Goal: Information Seeking & Learning: Learn about a topic

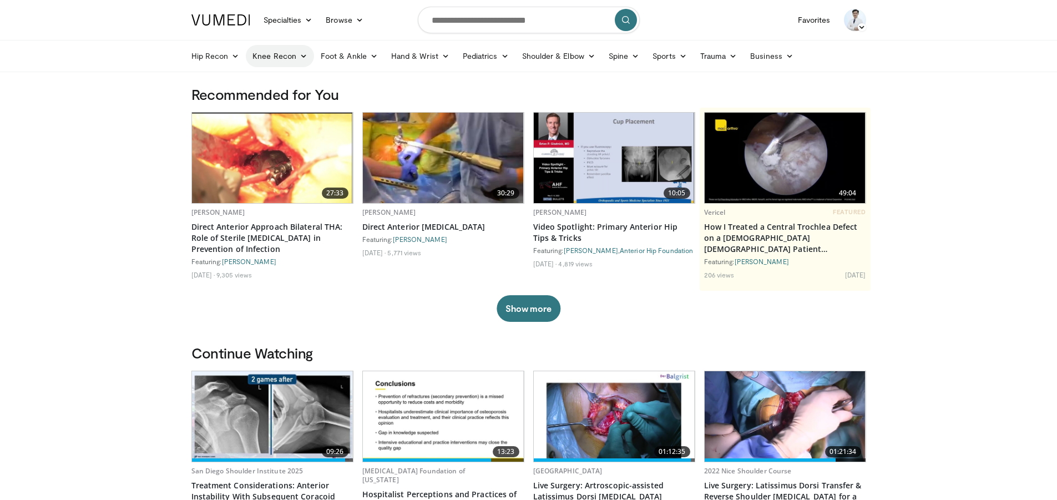
click at [301, 54] on icon at bounding box center [304, 56] width 8 height 8
click at [296, 78] on link "Knee Arthroplasty" at bounding box center [312, 82] width 132 height 18
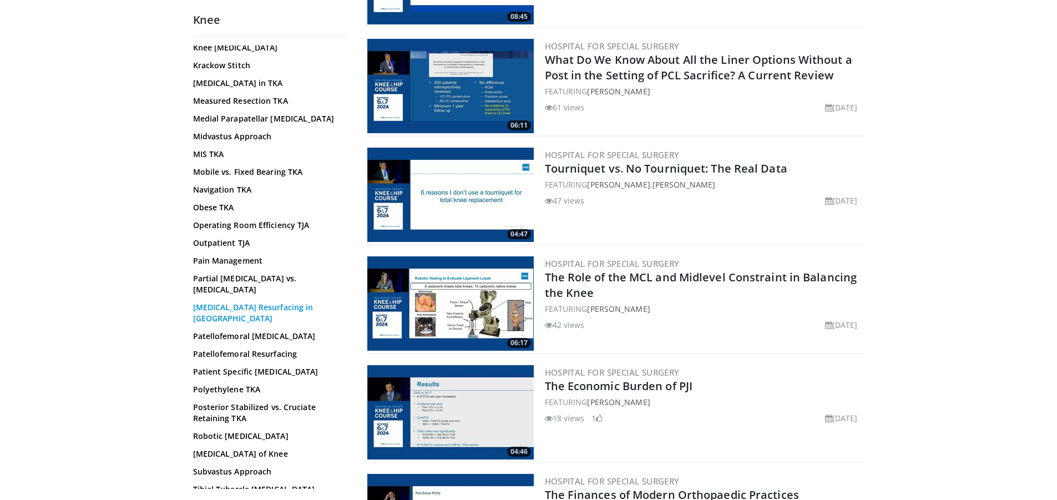
scroll to position [555, 0]
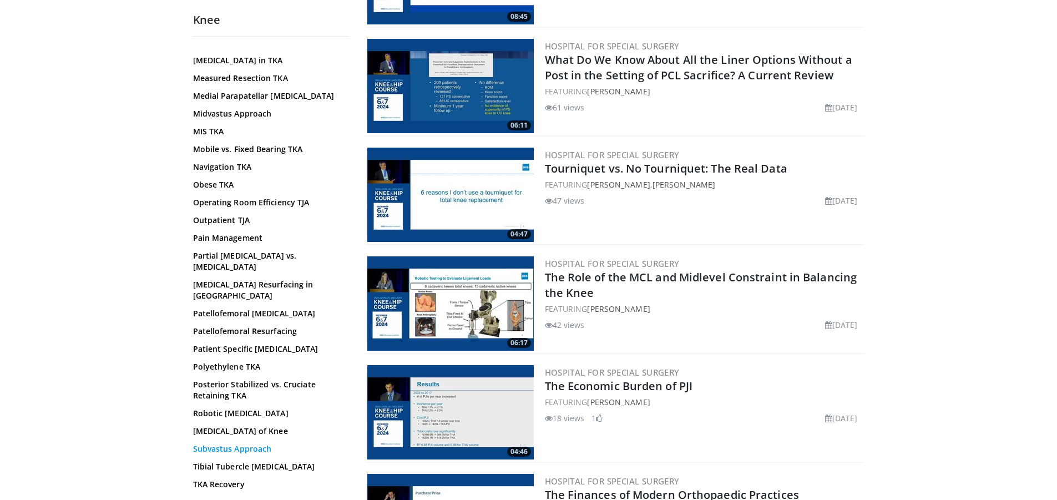
click at [252, 443] on link "Subvastus Approach" at bounding box center [268, 448] width 150 height 11
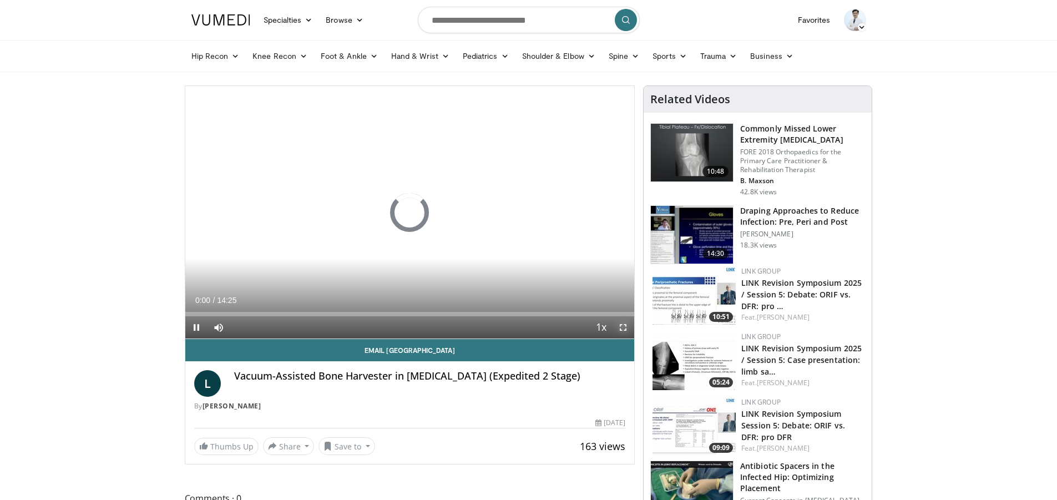
click at [626, 325] on span "Video Player" at bounding box center [623, 327] width 22 height 22
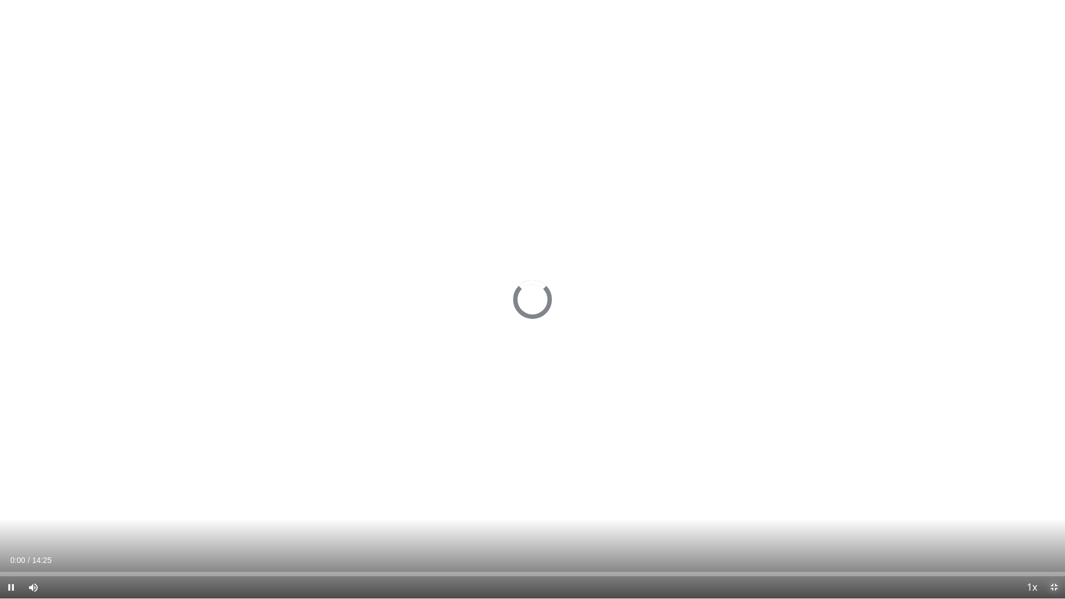
click at [1049, 499] on span "Video Player" at bounding box center [1054, 587] width 22 height 22
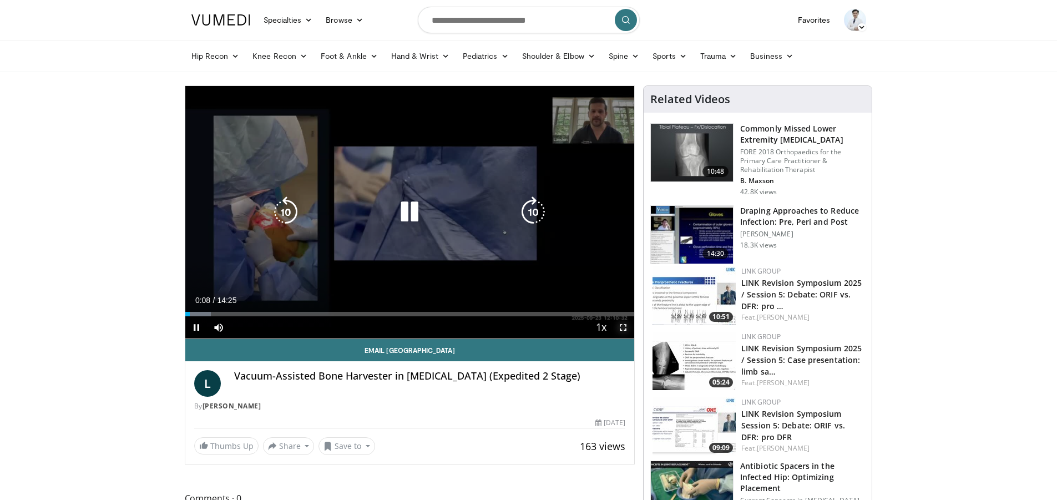
drag, startPoint x: 621, startPoint y: 327, endPoint x: 621, endPoint y: 404, distance: 77.1
click at [621, 327] on span "Video Player" at bounding box center [623, 327] width 22 height 22
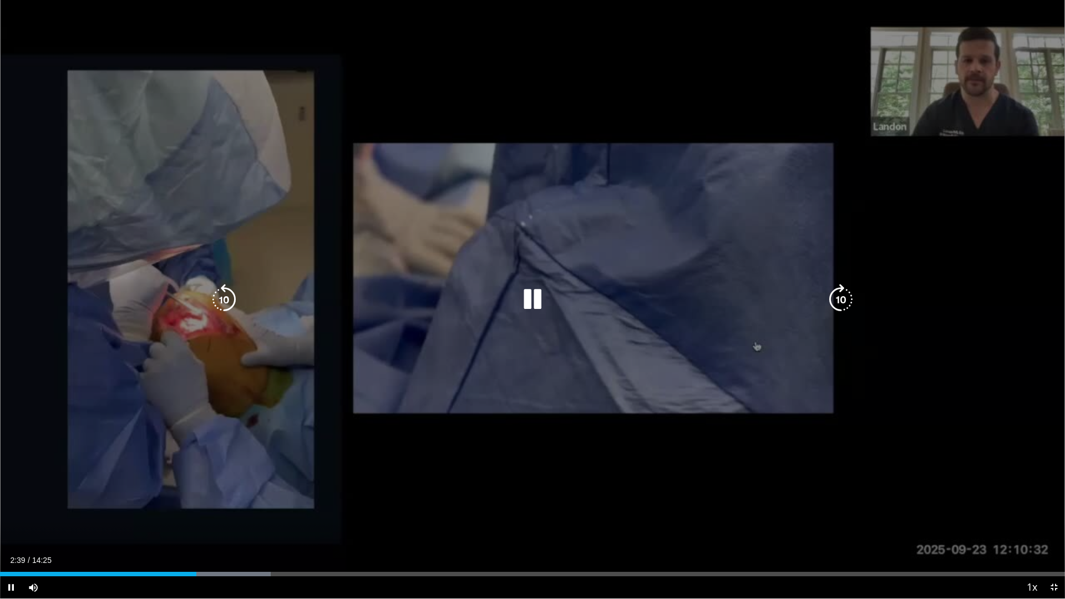
click at [711, 193] on div "50 seconds Tap to unmute" at bounding box center [532, 299] width 1065 height 599
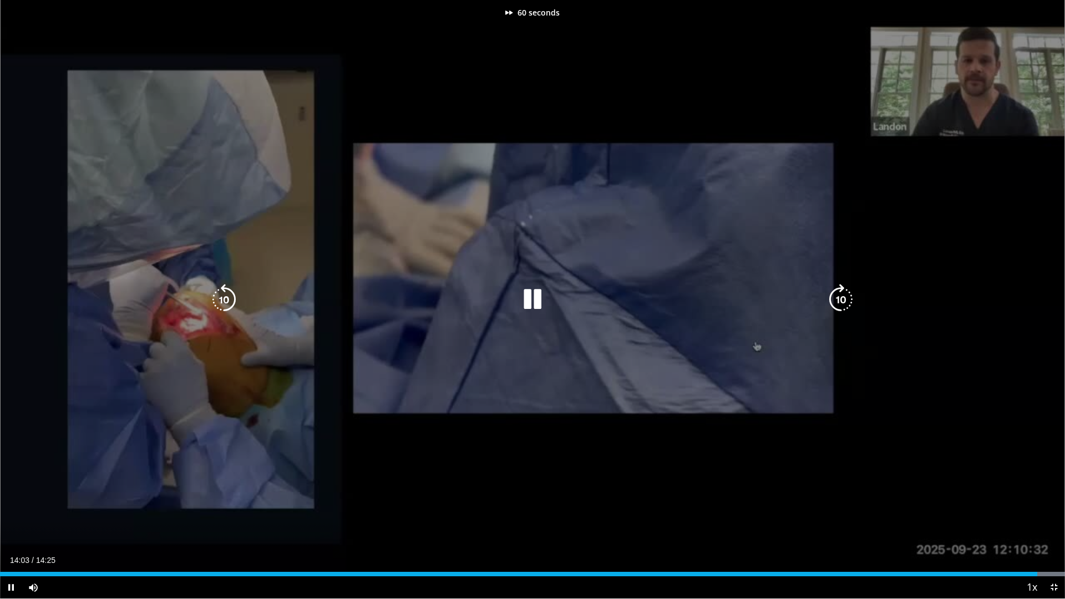
click at [544, 179] on div "60 seconds Tap to unmute" at bounding box center [532, 299] width 1065 height 599
click at [583, 150] on div "60 seconds Tap to unmute" at bounding box center [532, 299] width 1065 height 599
click at [581, 153] on div "60 seconds Tap to unmute" at bounding box center [532, 299] width 1065 height 599
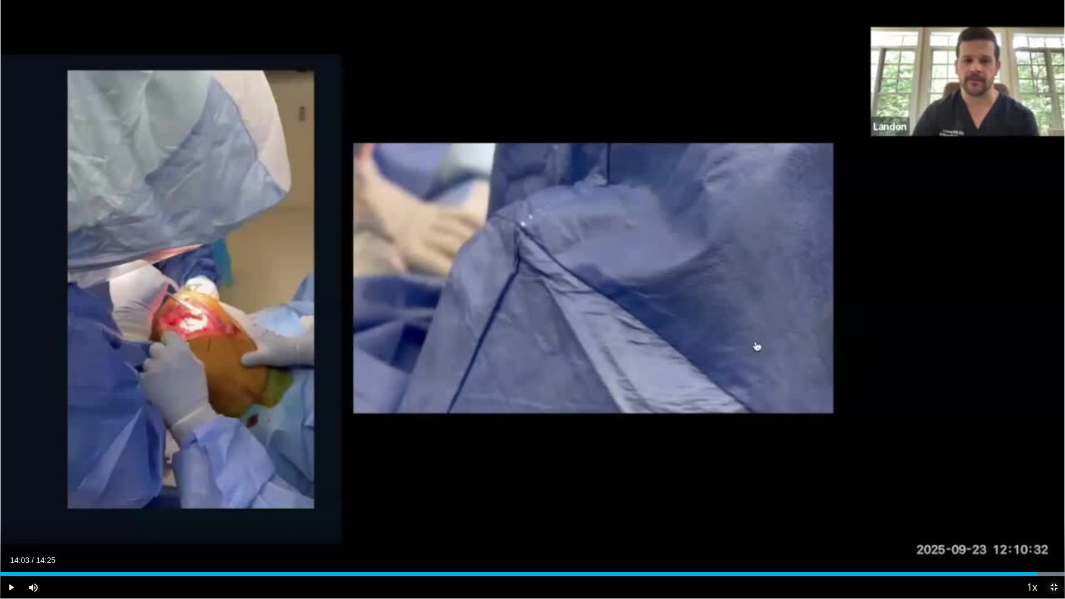
click at [1061, 499] on span "Video Player" at bounding box center [1054, 587] width 22 height 22
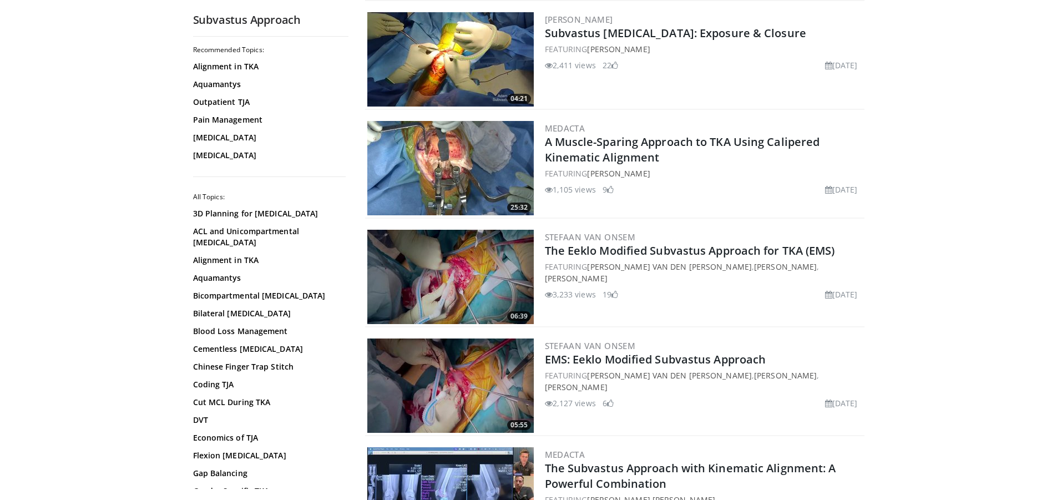
scroll to position [277, 0]
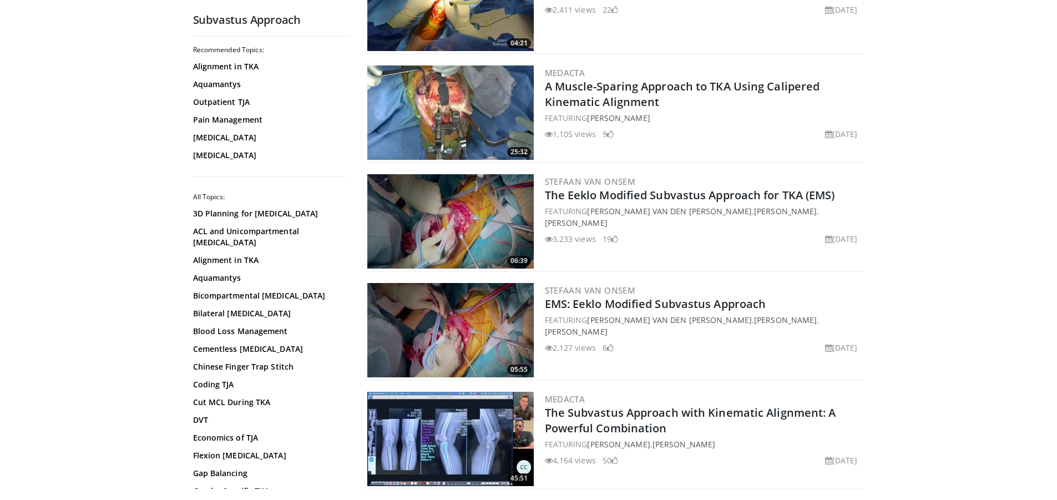
drag, startPoint x: 622, startPoint y: 305, endPoint x: 608, endPoint y: 313, distance: 16.7
drag, startPoint x: 608, startPoint y: 313, endPoint x: 479, endPoint y: 322, distance: 129.0
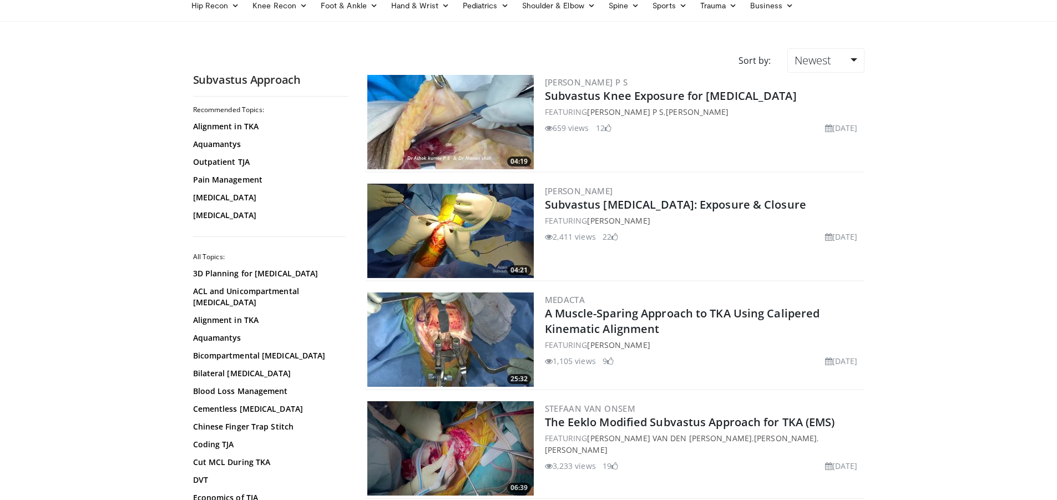
scroll to position [0, 0]
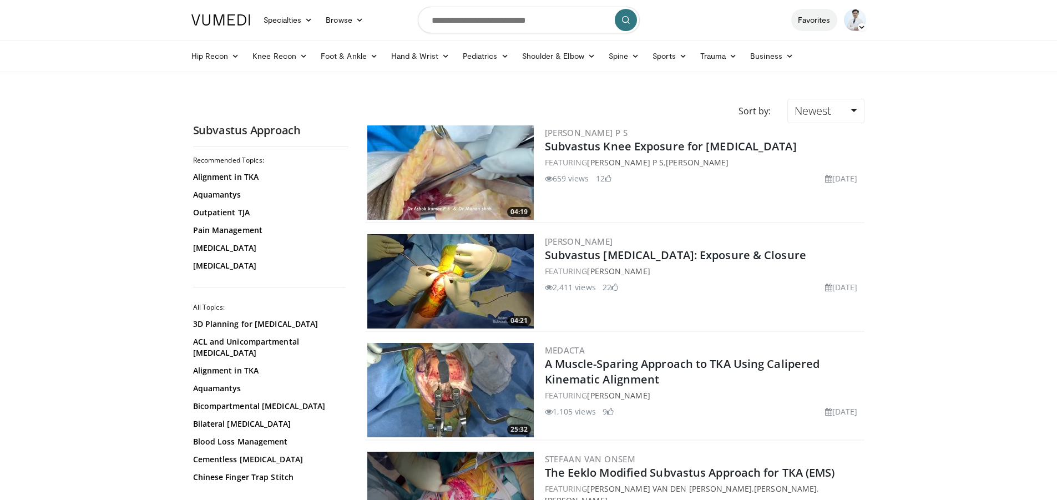
drag, startPoint x: 808, startPoint y: 16, endPoint x: 802, endPoint y: 23, distance: 9.0
click at [807, 16] on link "Favorites" at bounding box center [814, 20] width 46 height 22
click at [851, 20] on img at bounding box center [855, 20] width 22 height 22
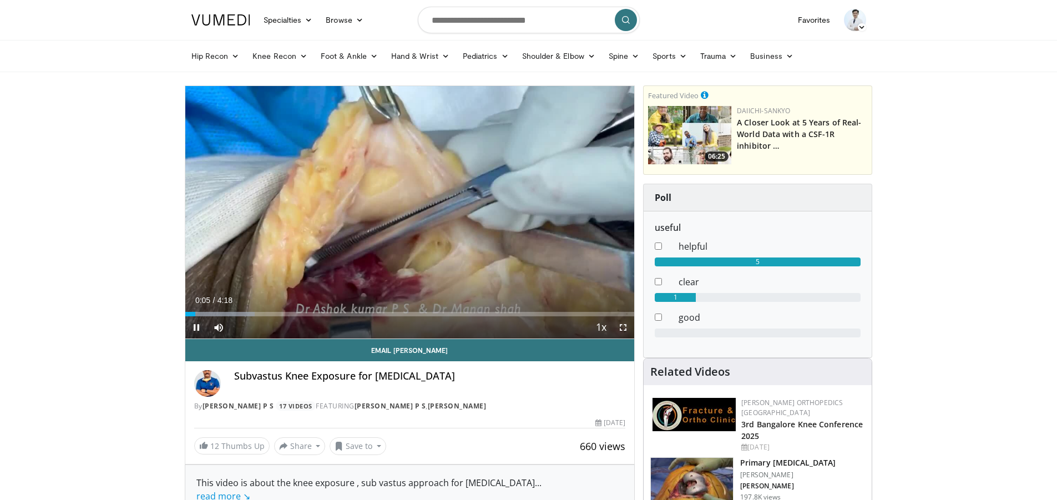
click at [622, 328] on span "Video Player" at bounding box center [623, 327] width 22 height 22
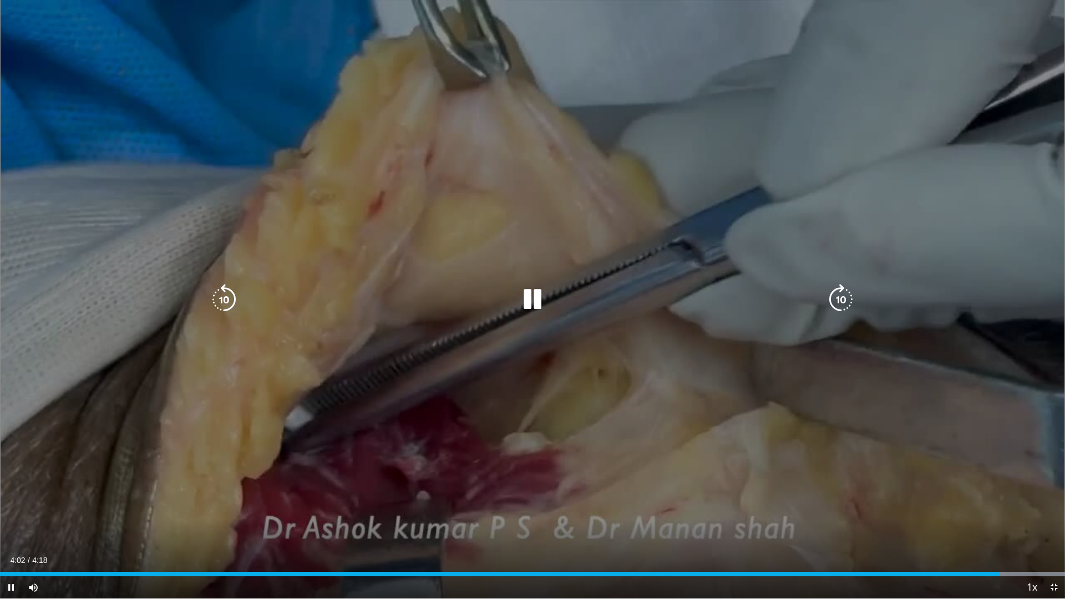
click at [584, 368] on div "10 seconds Tap to unmute" at bounding box center [532, 299] width 1065 height 599
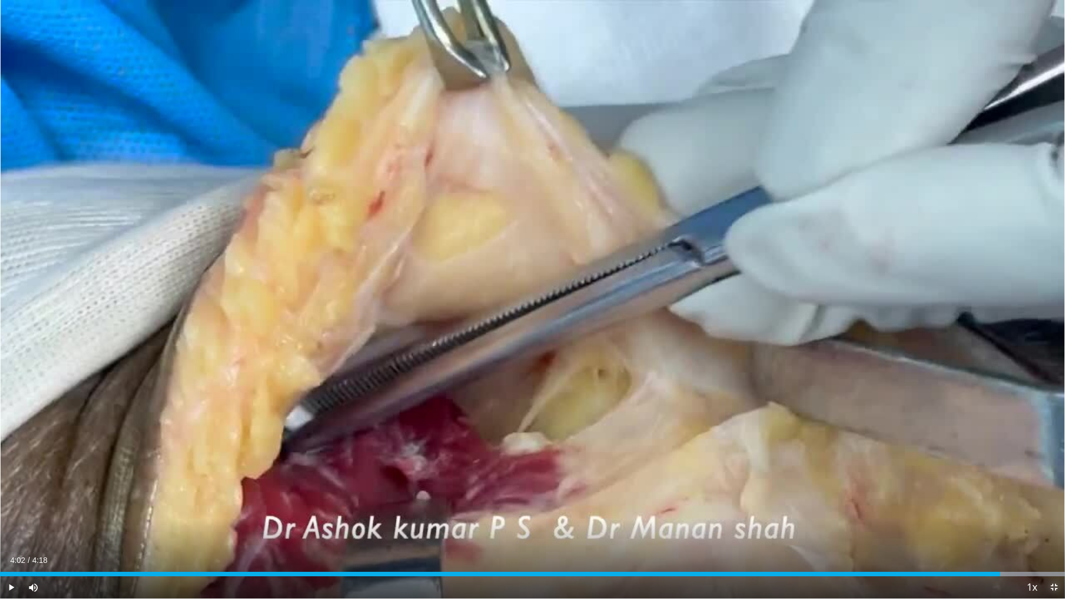
click at [1055, 499] on span "Video Player" at bounding box center [1054, 587] width 22 height 22
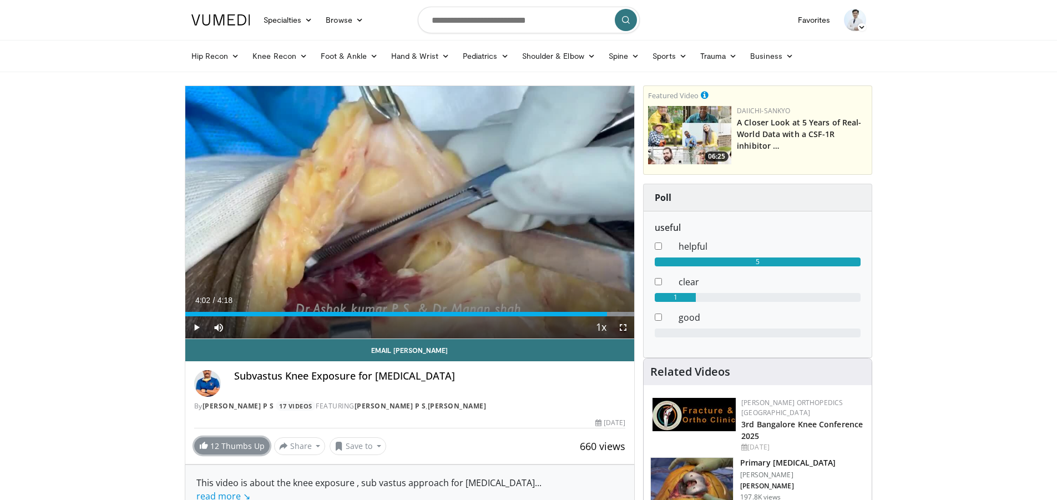
click at [207, 442] on span at bounding box center [203, 444] width 9 height 9
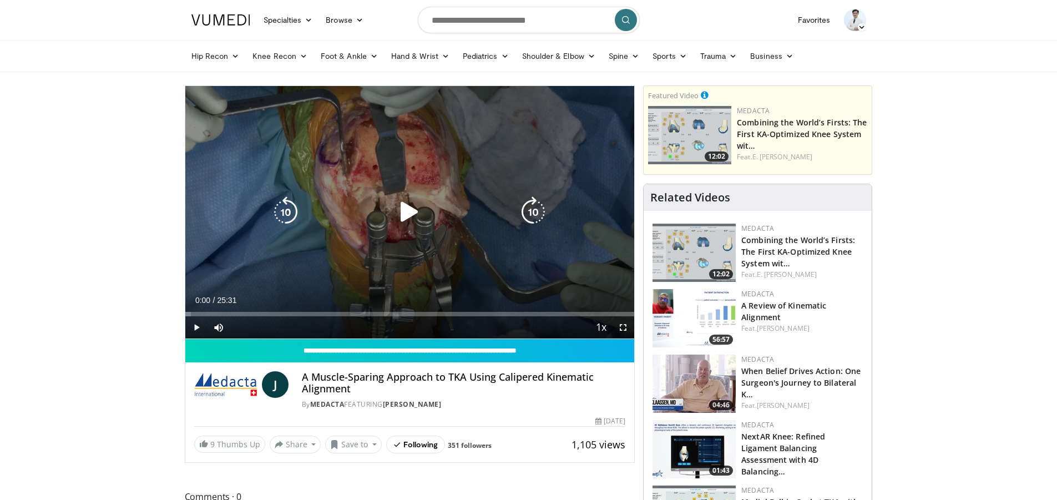
drag, startPoint x: 414, startPoint y: 197, endPoint x: 416, endPoint y: 205, distance: 8.5
click at [410, 198] on icon "Video Player" at bounding box center [409, 211] width 31 height 31
drag, startPoint x: 622, startPoint y: 323, endPoint x: 622, endPoint y: 400, distance: 77.1
click at [622, 323] on span "Video Player" at bounding box center [623, 327] width 22 height 22
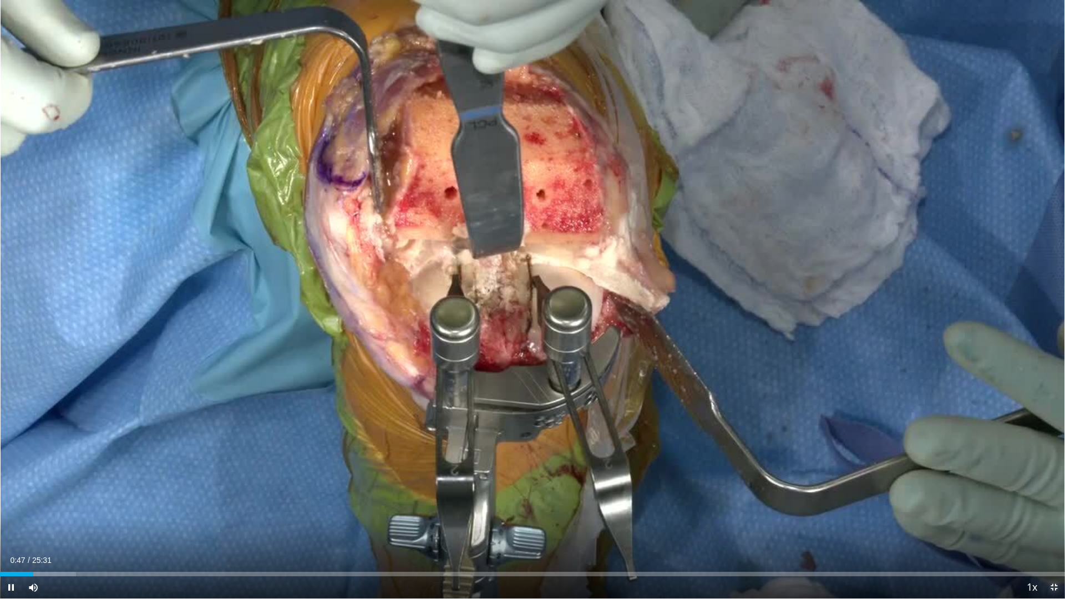
click at [1056, 499] on span "Video Player" at bounding box center [1054, 587] width 22 height 22
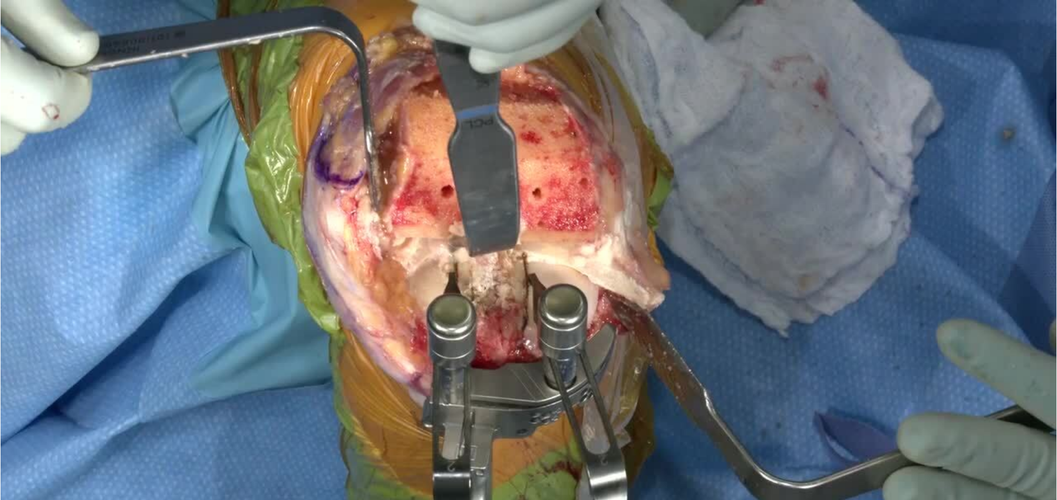
scroll to position [166, 0]
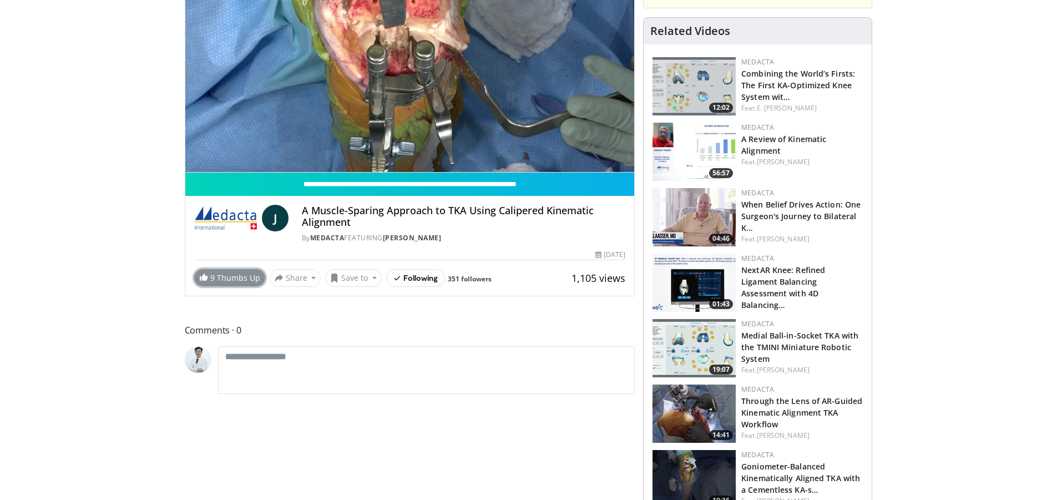
click at [211, 279] on span "9" at bounding box center [212, 277] width 4 height 11
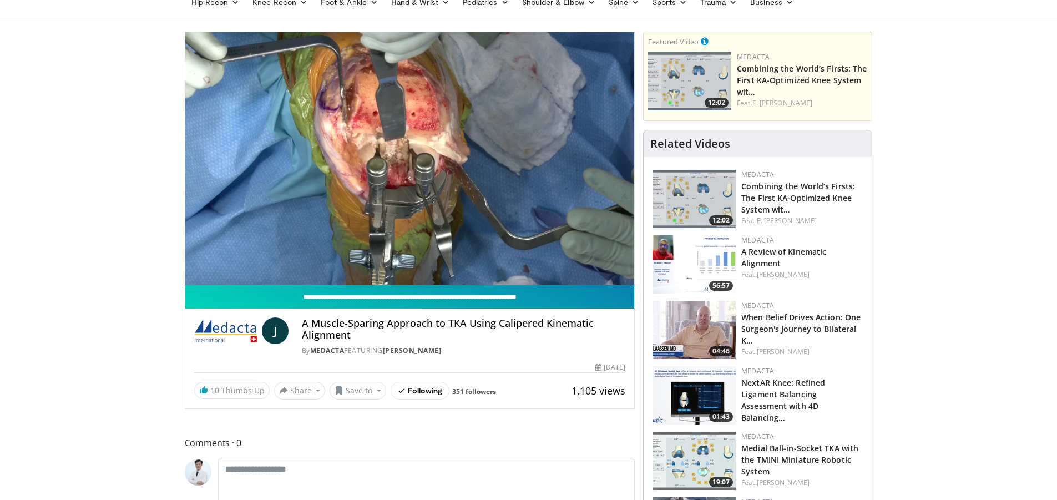
scroll to position [0, 0]
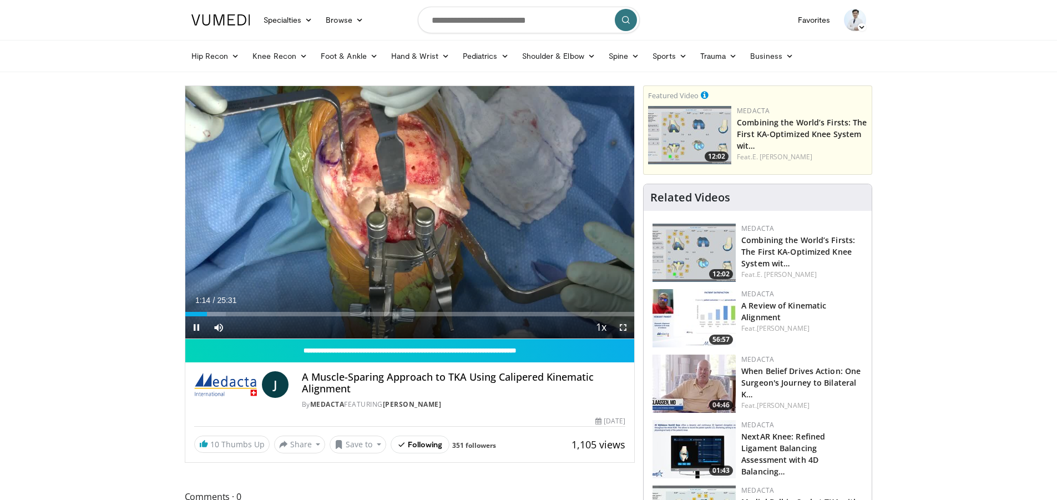
drag, startPoint x: 624, startPoint y: 330, endPoint x: 624, endPoint y: 407, distance: 77.7
click at [624, 330] on span "Video Player" at bounding box center [623, 327] width 22 height 22
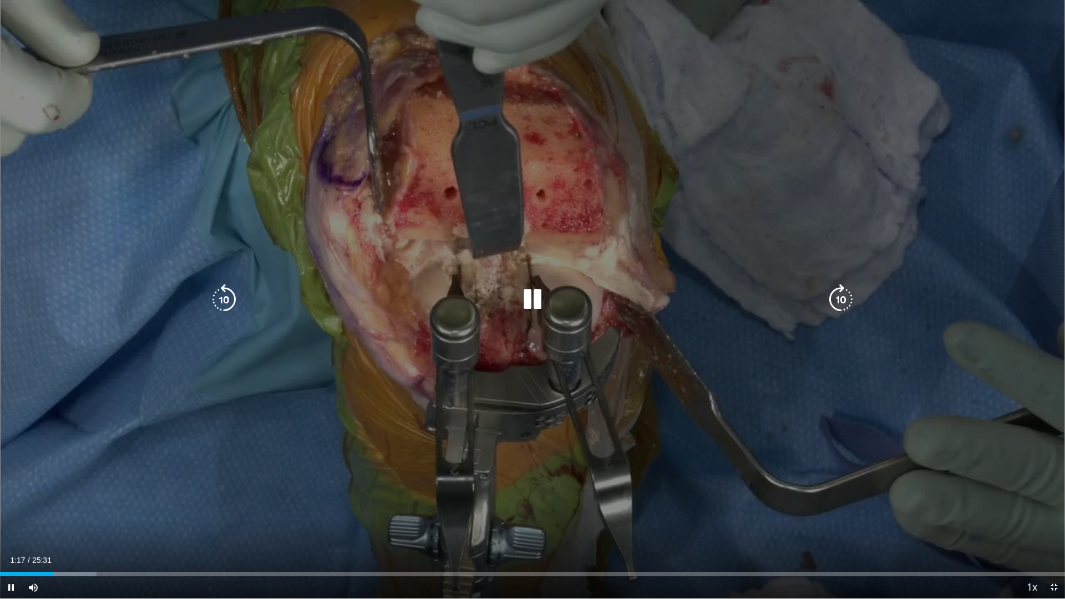
click at [649, 425] on div "10 seconds Tap to unmute" at bounding box center [532, 299] width 1065 height 599
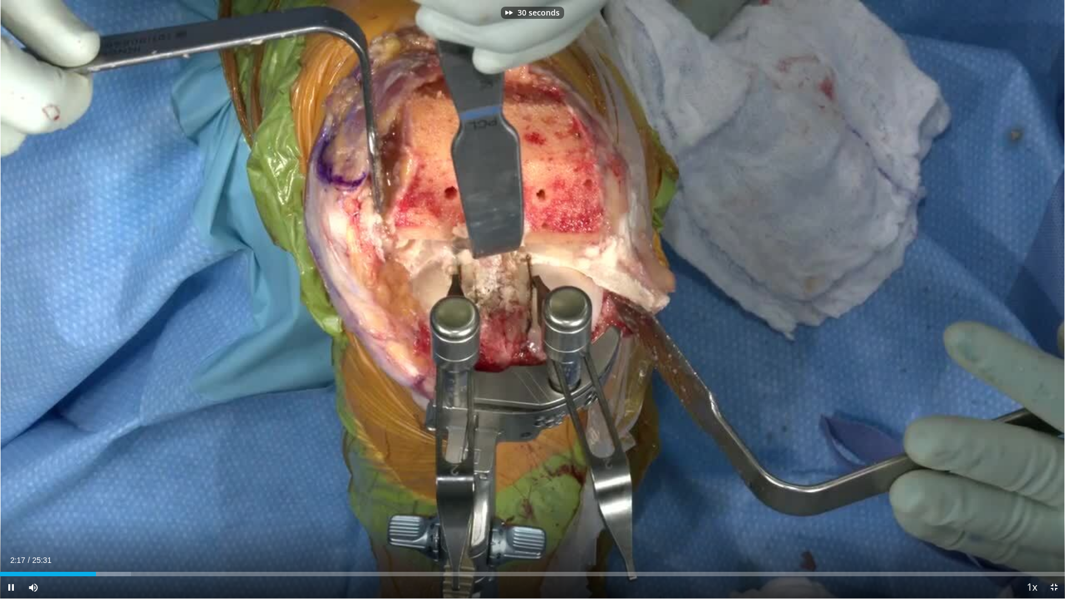
click at [650, 423] on div "30 seconds Tap to unmute" at bounding box center [532, 299] width 1065 height 599
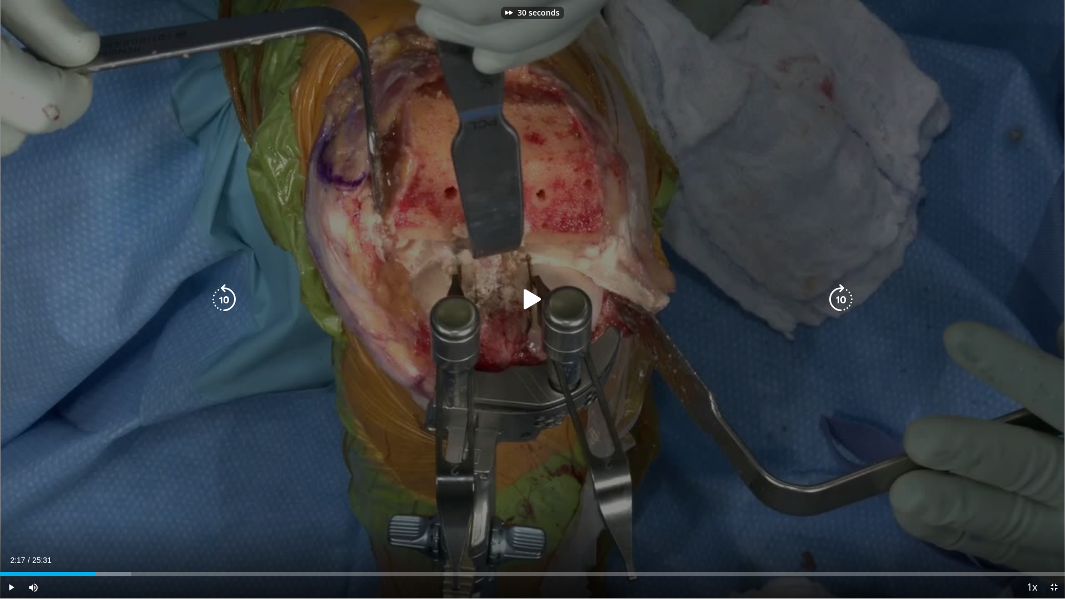
click at [693, 411] on div "30 seconds Tap to unmute" at bounding box center [532, 299] width 1065 height 599
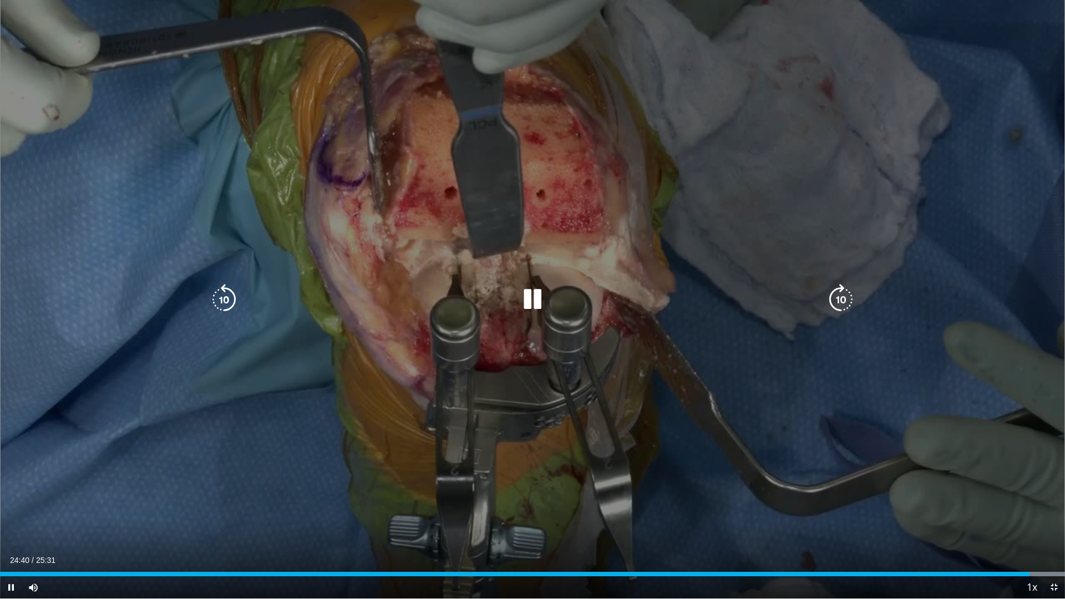
click at [620, 342] on div "50 seconds Tap to unmute" at bounding box center [532, 299] width 1065 height 599
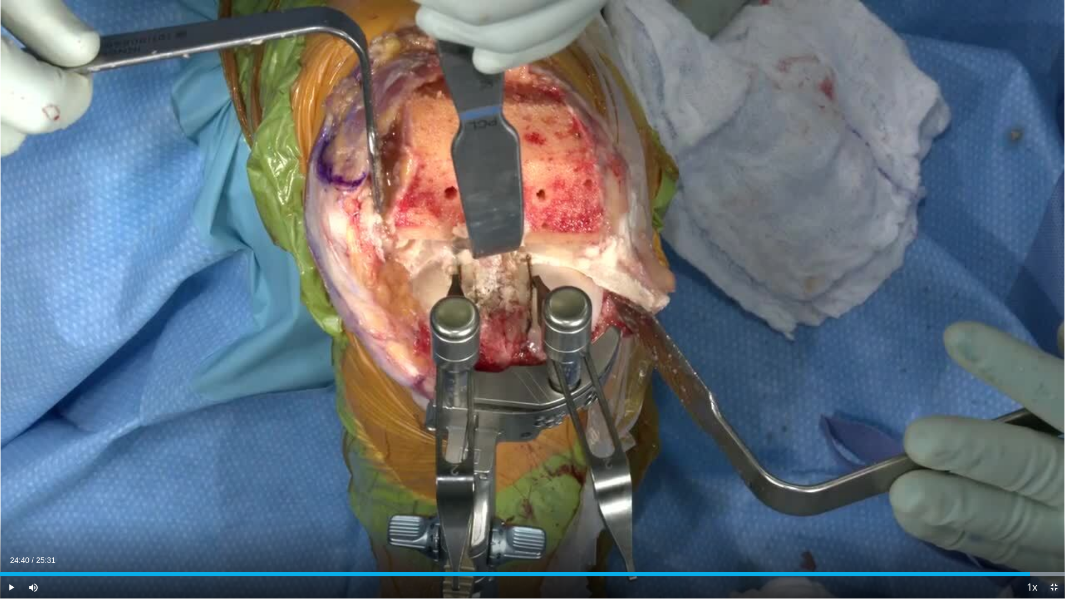
click at [1056, 499] on span "Video Player" at bounding box center [1054, 587] width 22 height 22
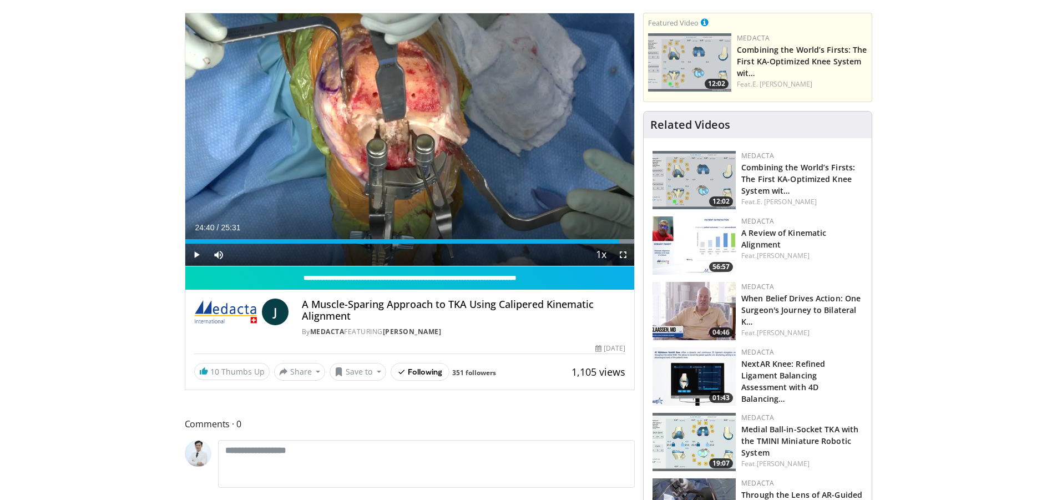
scroll to position [55, 0]
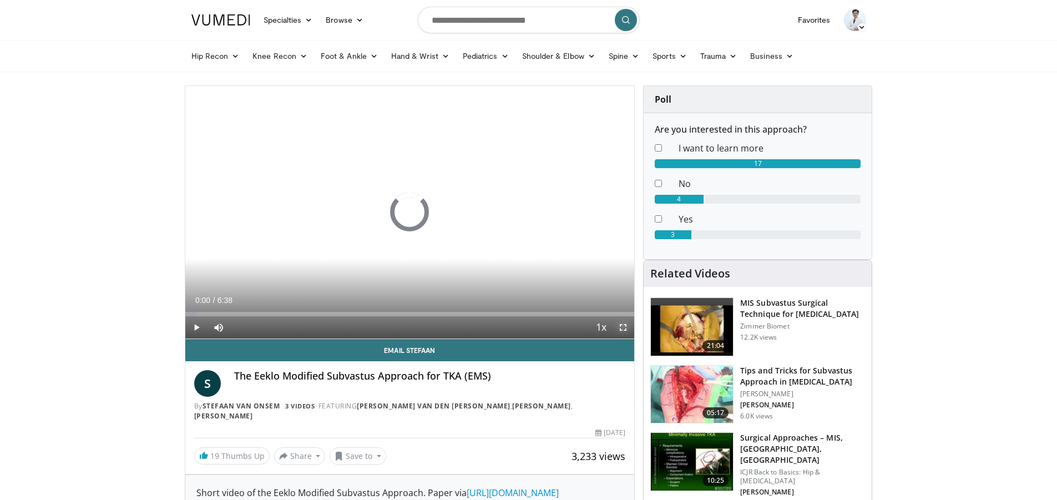
click at [618, 328] on span "Video Player" at bounding box center [623, 327] width 22 height 22
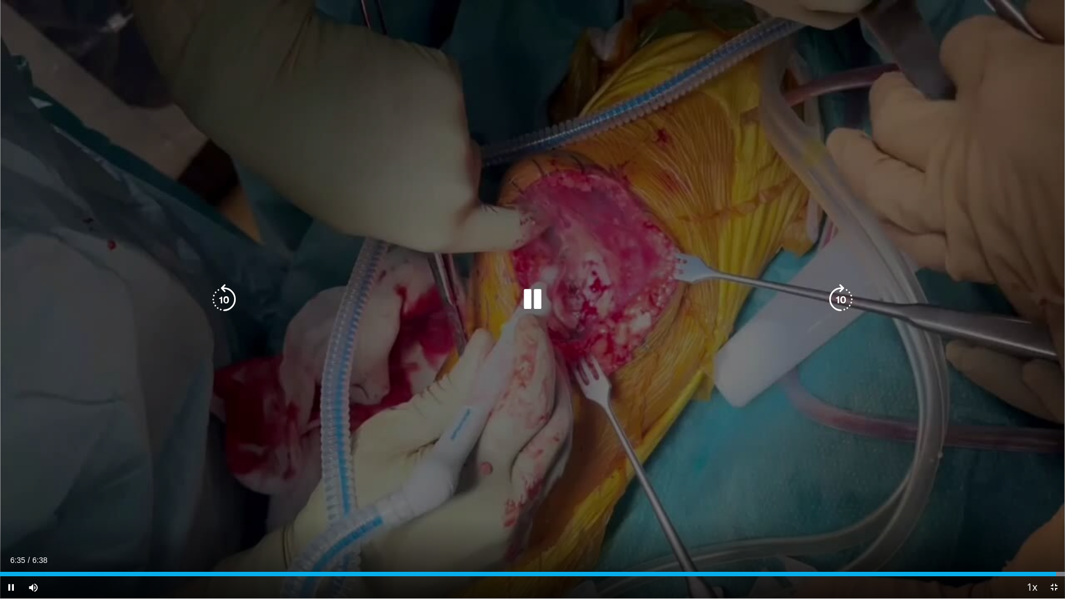
drag, startPoint x: 756, startPoint y: 468, endPoint x: 757, endPoint y: 460, distance: 7.3
click at [757, 460] on div "200 seconds Tap to unmute" at bounding box center [532, 299] width 1065 height 599
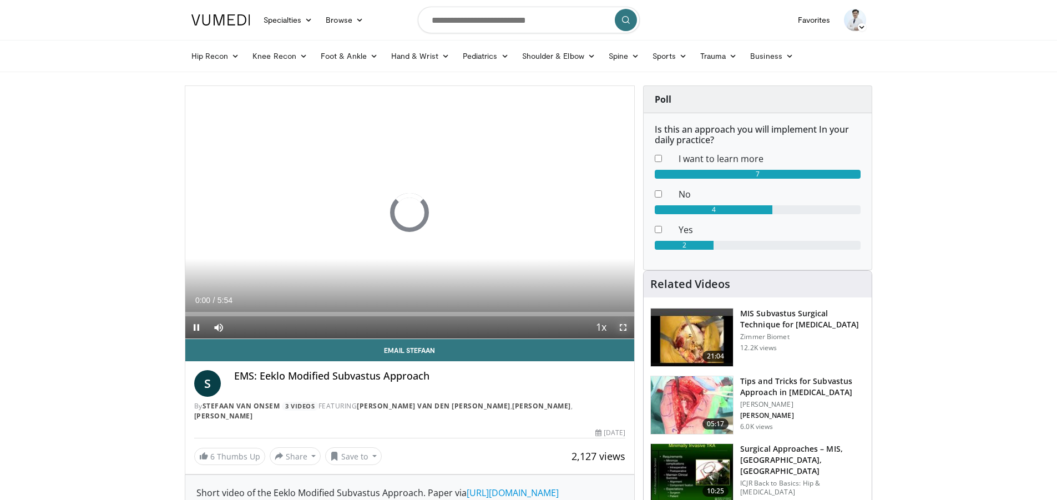
click at [622, 329] on span "Video Player" at bounding box center [623, 327] width 22 height 22
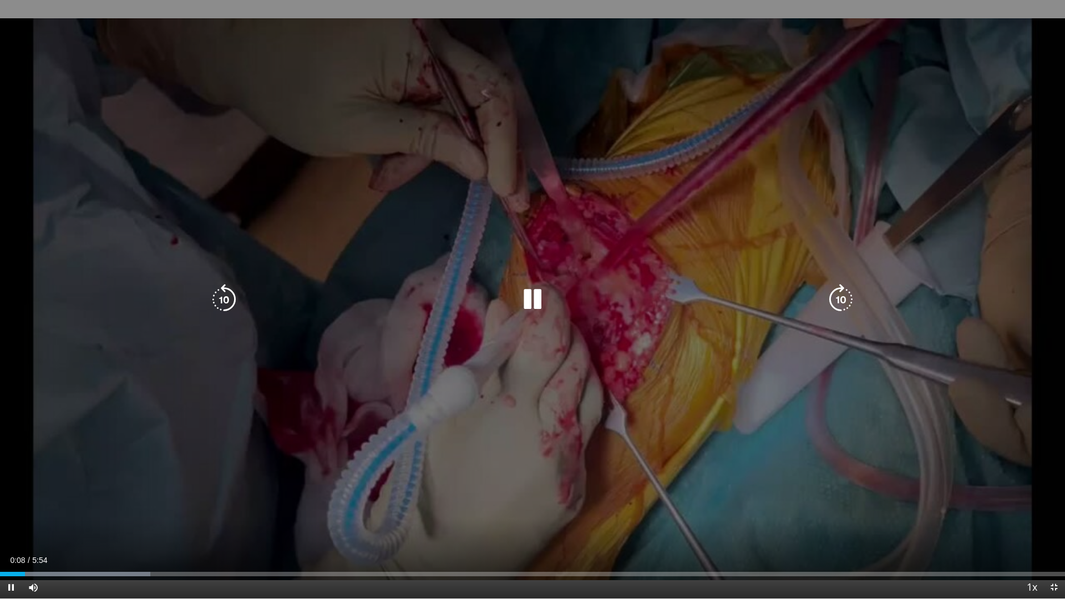
click at [778, 306] on div "Video Player" at bounding box center [532, 299] width 639 height 22
click at [843, 301] on icon "Video Player" at bounding box center [841, 299] width 31 height 31
click at [841, 301] on icon "Video Player" at bounding box center [841, 299] width 31 height 31
click at [839, 298] on icon "Video Player" at bounding box center [841, 299] width 31 height 31
click at [838, 297] on icon "Video Player" at bounding box center [841, 299] width 31 height 31
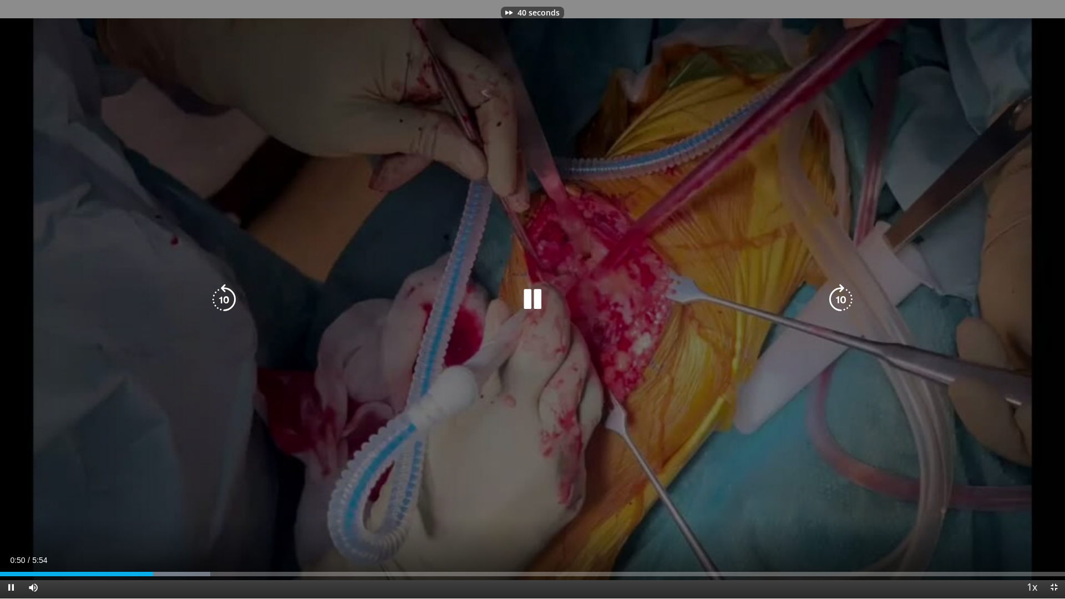
click at [837, 294] on icon "Video Player" at bounding box center [841, 299] width 31 height 31
click at [836, 290] on icon "Video Player" at bounding box center [841, 299] width 31 height 31
click at [844, 293] on icon "Video Player" at bounding box center [841, 299] width 31 height 31
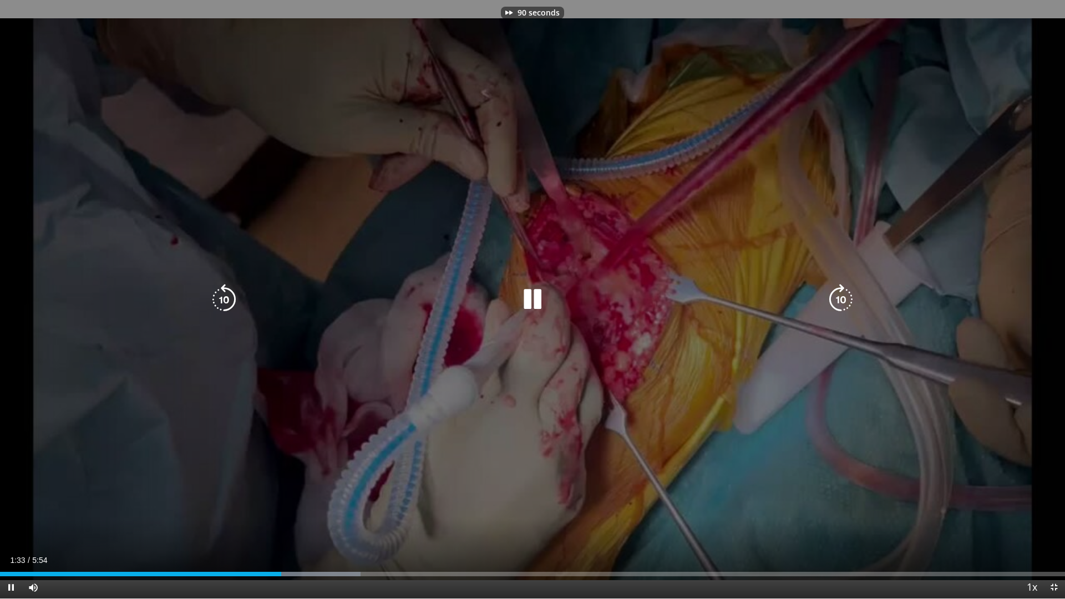
click at [844, 293] on icon "Video Player" at bounding box center [841, 299] width 31 height 31
click at [843, 293] on icon "Video Player" at bounding box center [841, 299] width 31 height 31
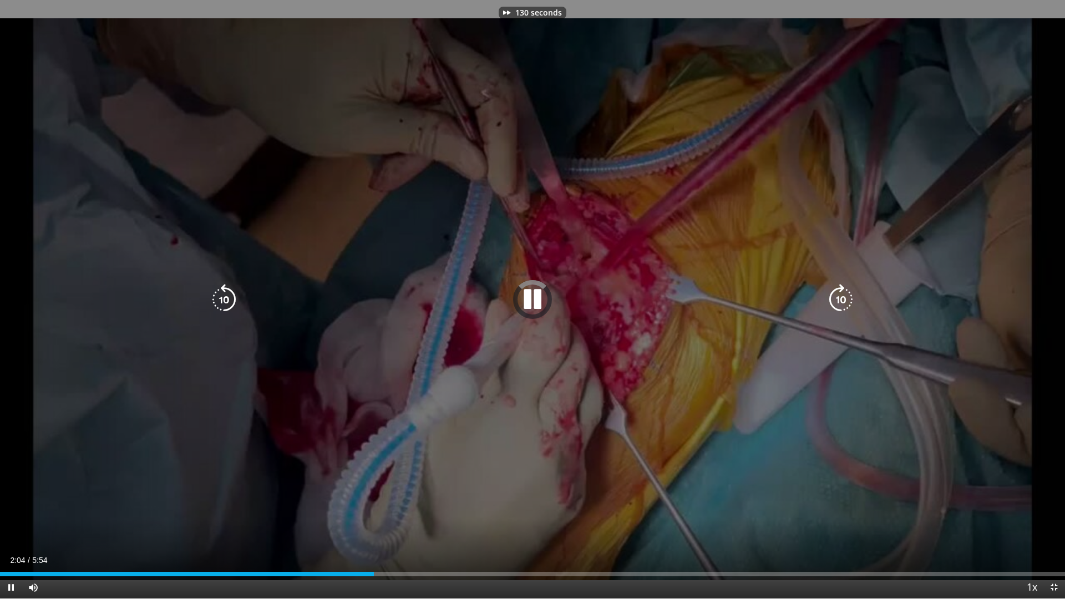
click at [843, 293] on icon "Video Player" at bounding box center [841, 299] width 31 height 31
click at [842, 292] on icon "Video Player" at bounding box center [841, 299] width 31 height 31
click at [681, 369] on div "180 seconds Tap to unmute" at bounding box center [532, 299] width 1065 height 599
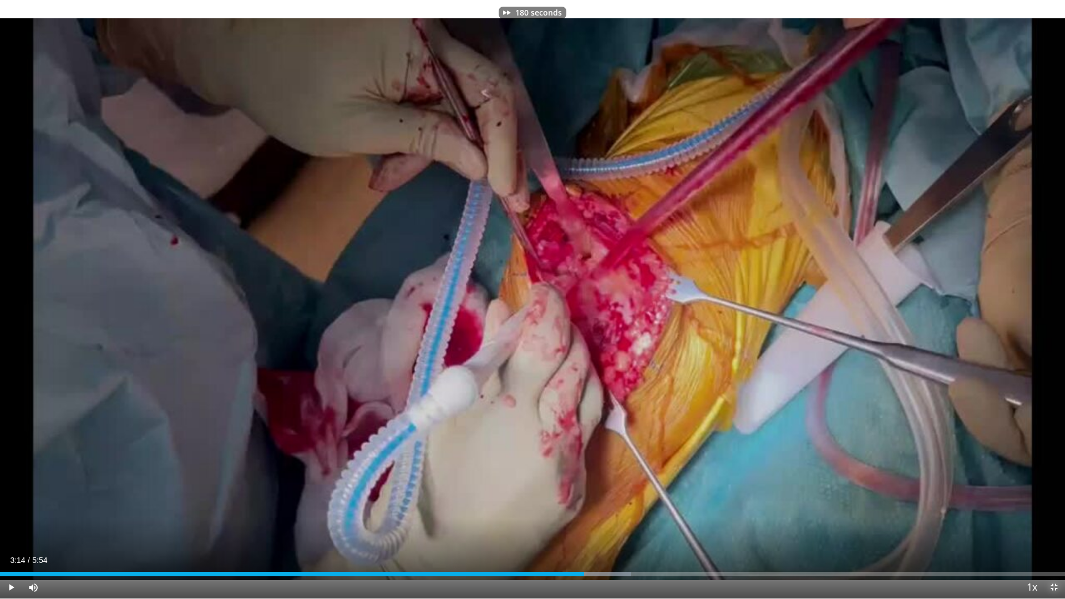
drag, startPoint x: 1052, startPoint y: 587, endPoint x: 1039, endPoint y: 484, distance: 104.0
click at [1049, 499] on span "Video Player" at bounding box center [1054, 587] width 22 height 22
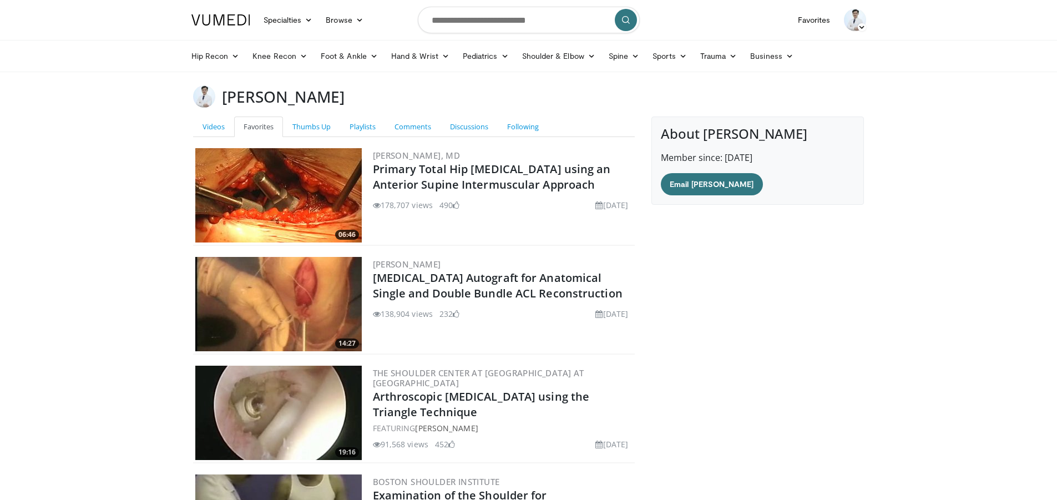
click at [853, 10] on img at bounding box center [855, 20] width 22 height 22
click at [792, 151] on link "Logout" at bounding box center [798, 144] width 132 height 18
